Goal: Find specific fact: Find specific fact

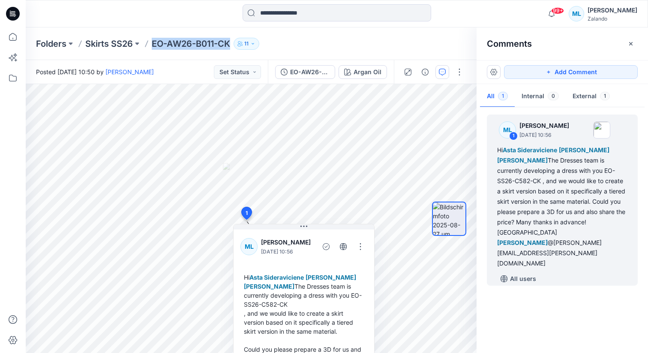
drag, startPoint x: 153, startPoint y: 42, endPoint x: 233, endPoint y: 44, distance: 79.7
click at [230, 44] on p "EO-AW26-B011-CK" at bounding box center [191, 44] width 78 height 12
copy p "EO-AW26-B011-CK"
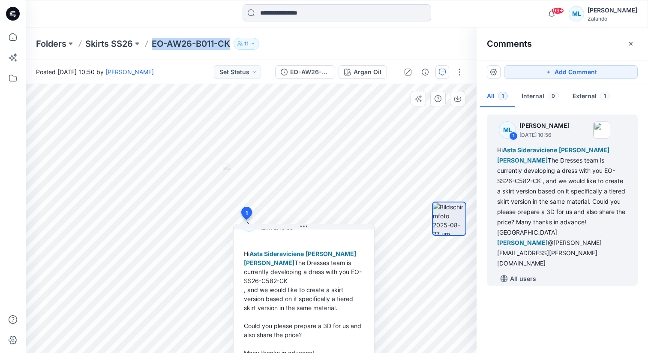
scroll to position [30, 0]
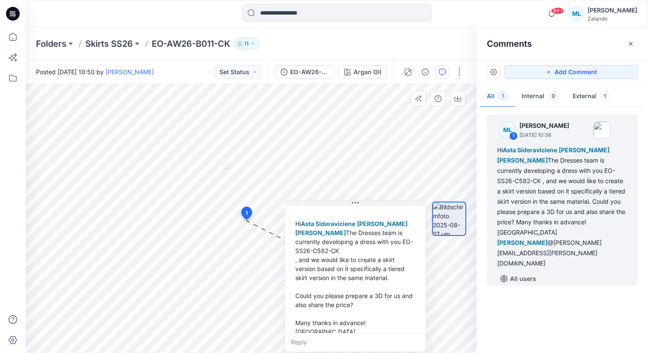
drag, startPoint x: 293, startPoint y: 283, endPoint x: 344, endPoint y: 282, distance: 51.4
click at [344, 282] on div "Hi Asta Sideraviciene [PERSON_NAME] [PERSON_NAME] The Dresses team is currently…" at bounding box center [355, 291] width 127 height 151
click at [359, 259] on div "Hi Asta Sideraviciene [PERSON_NAME] [PERSON_NAME] The Dresses team is currently…" at bounding box center [355, 291] width 127 height 151
click at [355, 260] on div "Hi Asta Sideraviciene [PERSON_NAME] [PERSON_NAME] The Dresses team is currently…" at bounding box center [355, 291] width 127 height 151
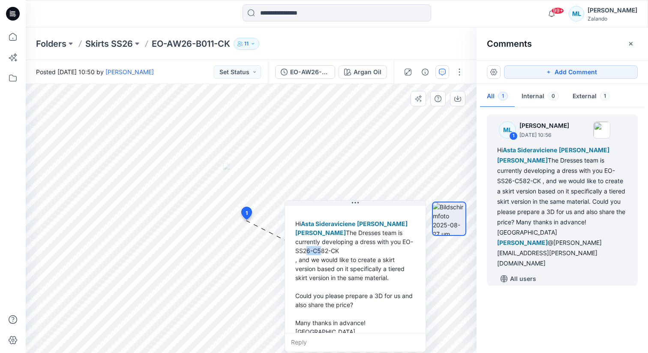
click at [355, 260] on div "Hi Asta Sideraviciene [PERSON_NAME] [PERSON_NAME] The Dresses team is currently…" at bounding box center [355, 291] width 127 height 151
click at [347, 260] on div "Hi Asta Sideraviciene [PERSON_NAME] [PERSON_NAME] The Dresses team is currently…" at bounding box center [355, 291] width 127 height 151
click at [351, 260] on div "Hi Asta Sideraviciene [PERSON_NAME] [PERSON_NAME] The Dresses team is currently…" at bounding box center [355, 291] width 127 height 151
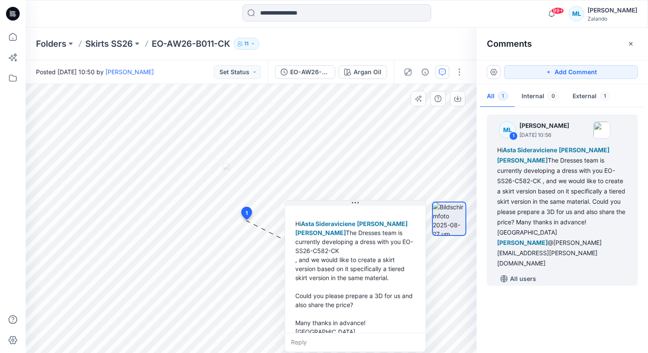
click at [351, 260] on div "Hi Asta Sideraviciene [PERSON_NAME] [PERSON_NAME] The Dresses team is currently…" at bounding box center [355, 291] width 127 height 151
click at [356, 259] on div "Hi Asta Sideraviciene [PERSON_NAME] [PERSON_NAME] The Dresses team is currently…" at bounding box center [355, 291] width 127 height 151
click at [348, 259] on div "Hi Asta Sideraviciene [PERSON_NAME] [PERSON_NAME] The Dresses team is currently…" at bounding box center [359, 291] width 127 height 151
click at [371, 259] on div "Hi Asta Sideraviciene [PERSON_NAME] [PERSON_NAME] The Dresses team is currently…" at bounding box center [359, 291] width 127 height 151
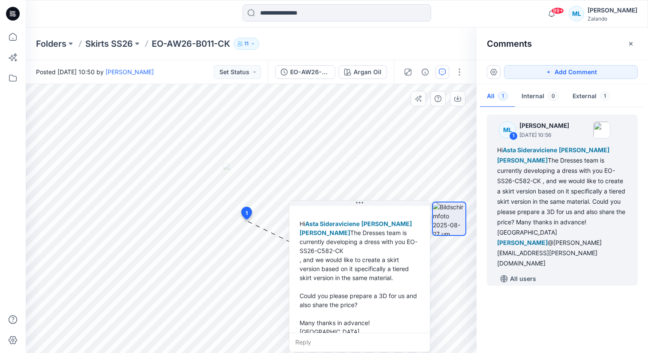
click at [371, 259] on div "Hi Asta Sideraviciene [PERSON_NAME] [PERSON_NAME] The Dresses team is currently…" at bounding box center [359, 291] width 127 height 151
click at [385, 258] on div "Hi Asta Sideraviciene [PERSON_NAME] [PERSON_NAME] The Dresses team is currently…" at bounding box center [359, 291] width 127 height 151
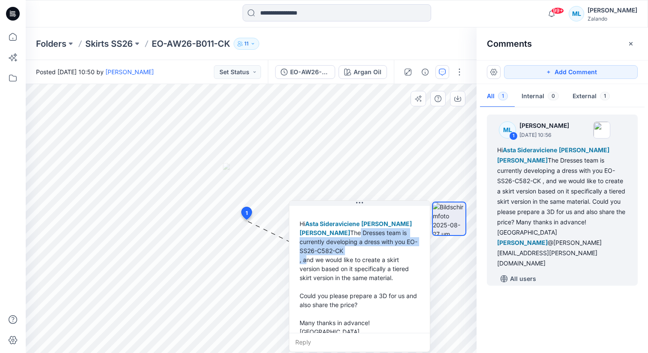
click at [385, 258] on div "Hi Asta Sideraviciene [PERSON_NAME] [PERSON_NAME] The Dresses team is currently…" at bounding box center [359, 291] width 127 height 151
